Goal: Transaction & Acquisition: Purchase product/service

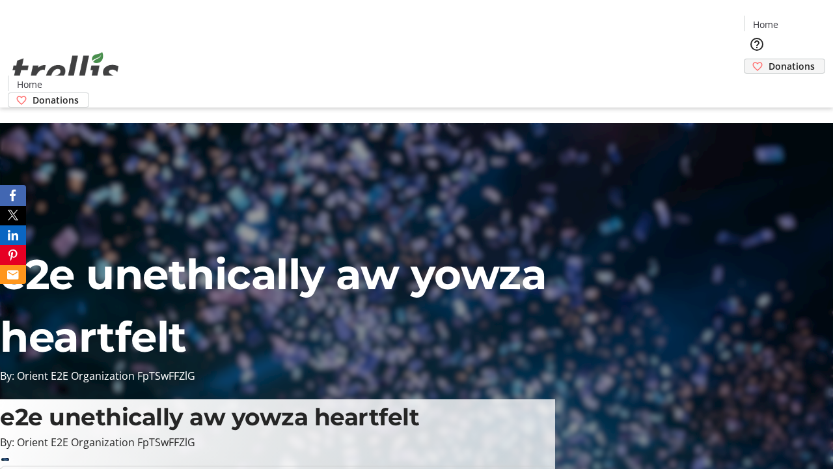
click at [769, 59] on span "Donations" at bounding box center [792, 66] width 46 height 14
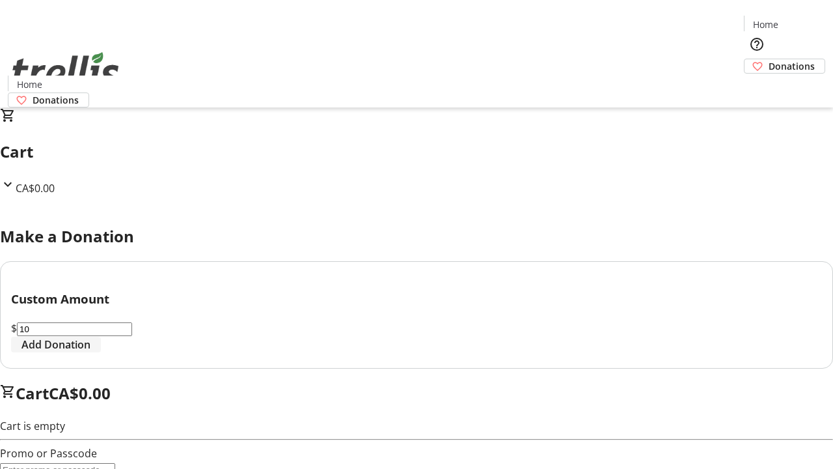
click at [91, 352] on span "Add Donation" at bounding box center [55, 345] width 69 height 16
